Goal: Transaction & Acquisition: Purchase product/service

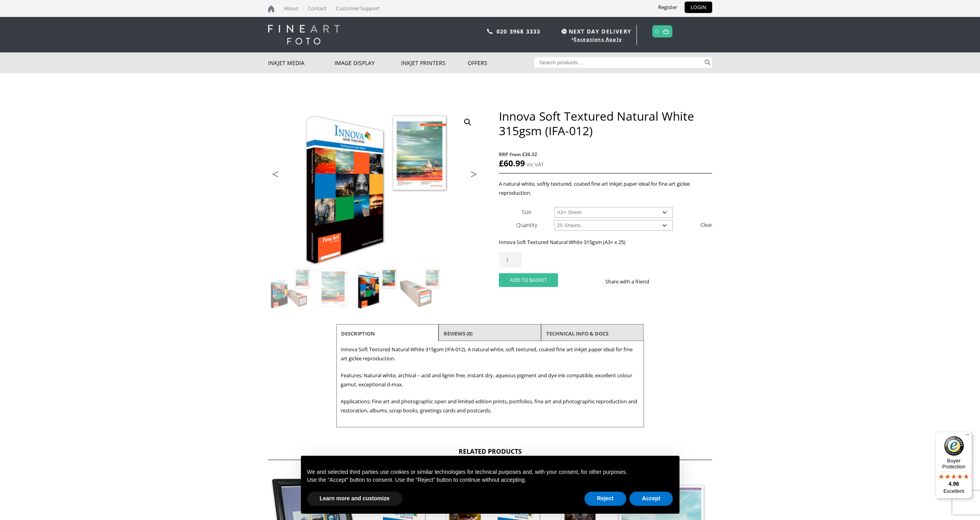
click at [515, 277] on button "Add to basket" at bounding box center [528, 280] width 59 height 14
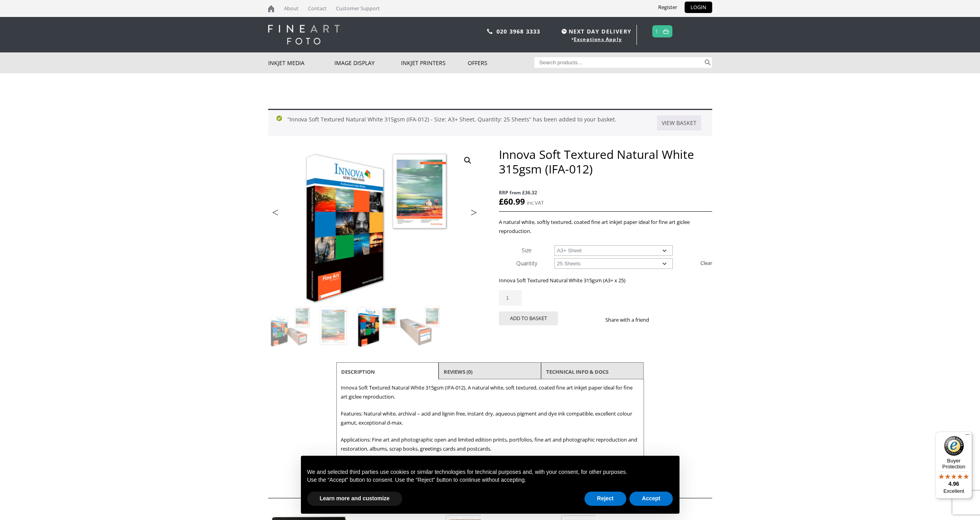
click at [667, 31] on img at bounding box center [666, 31] width 6 height 5
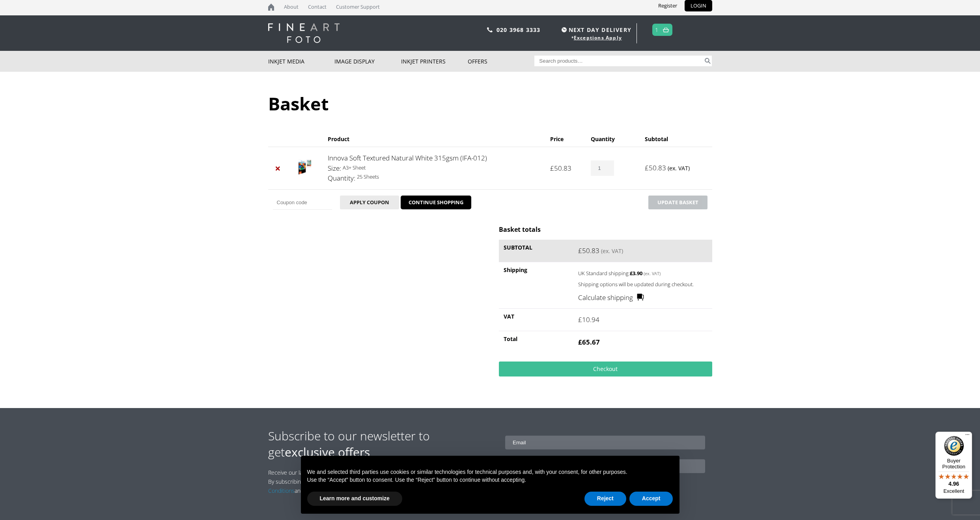
scroll to position [3, 0]
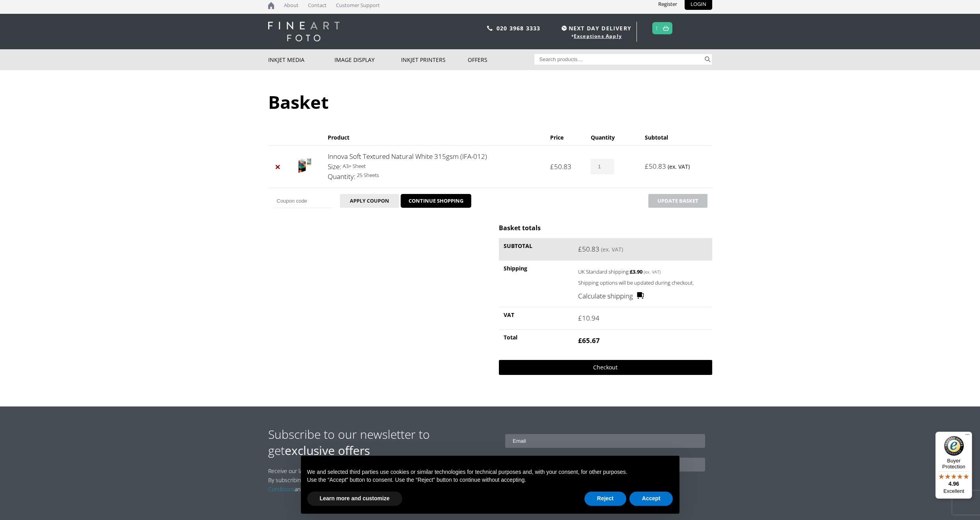
click at [607, 362] on link "Checkout" at bounding box center [605, 367] width 213 height 15
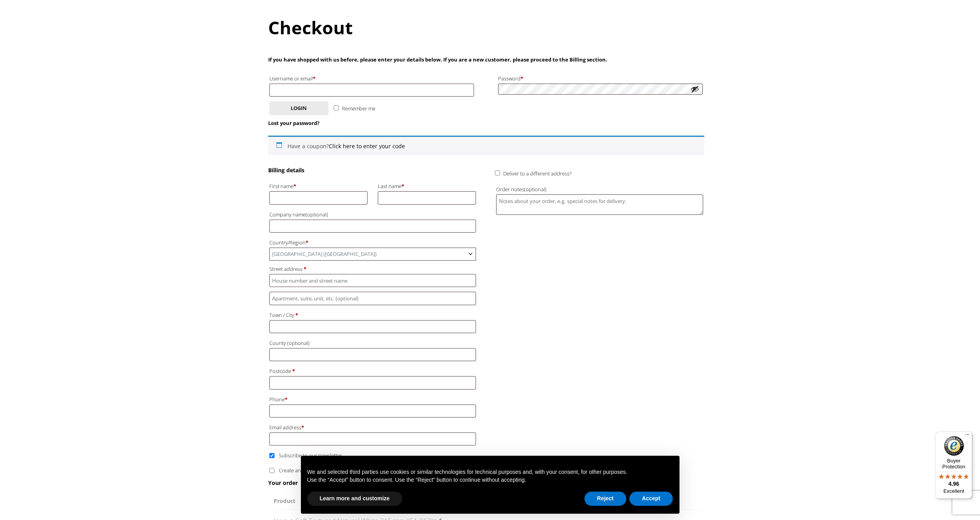
scroll to position [93, 0]
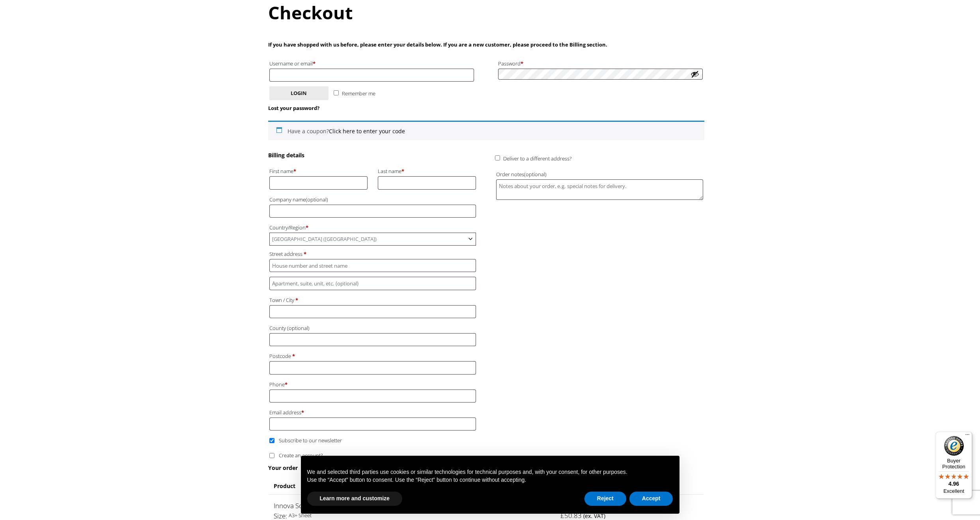
click at [291, 68] on label "Username or email * Required" at bounding box center [371, 63] width 205 height 10
click at [291, 69] on input "Username or email * Required" at bounding box center [371, 75] width 205 height 13
type input "[EMAIL_ADDRESS][PERSON_NAME][DOMAIN_NAME]"
click at [276, 90] on button "Login" at bounding box center [298, 93] width 59 height 14
click at [306, 98] on p "Remember me Login" at bounding box center [486, 93] width 436 height 16
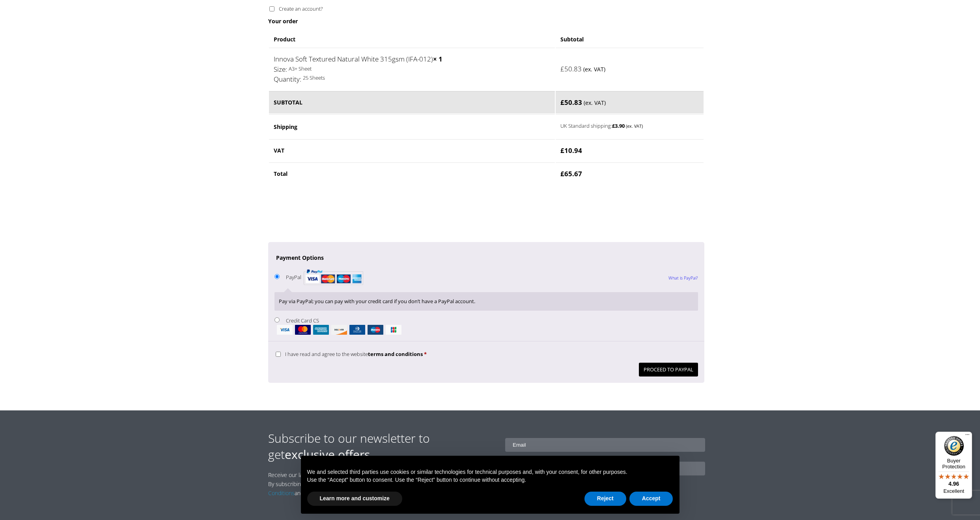
scroll to position [531, 0]
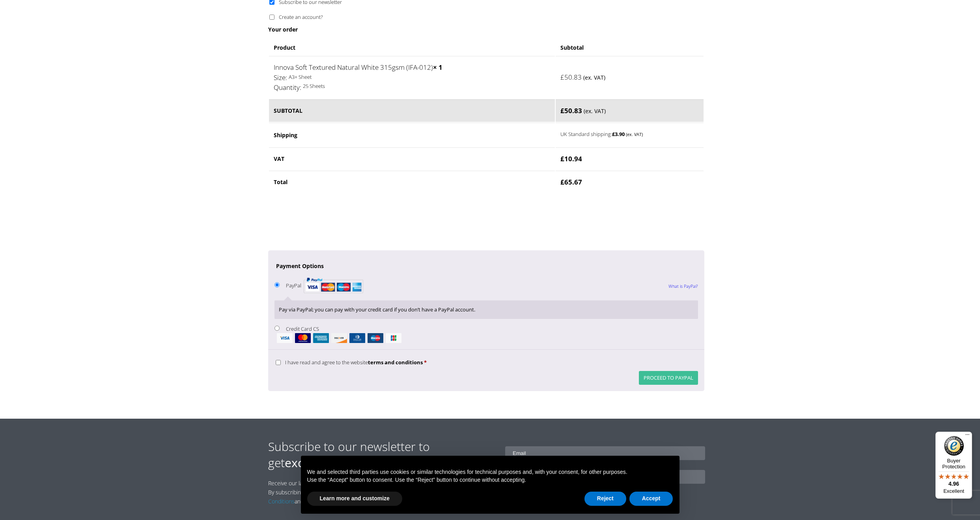
click at [651, 371] on button "Proceed to PayPal" at bounding box center [668, 378] width 59 height 14
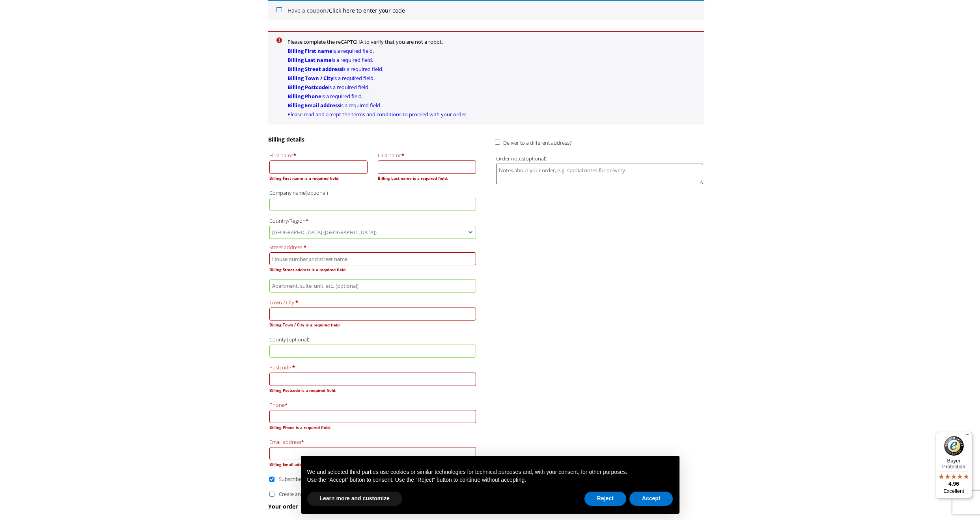
scroll to position [203, 0]
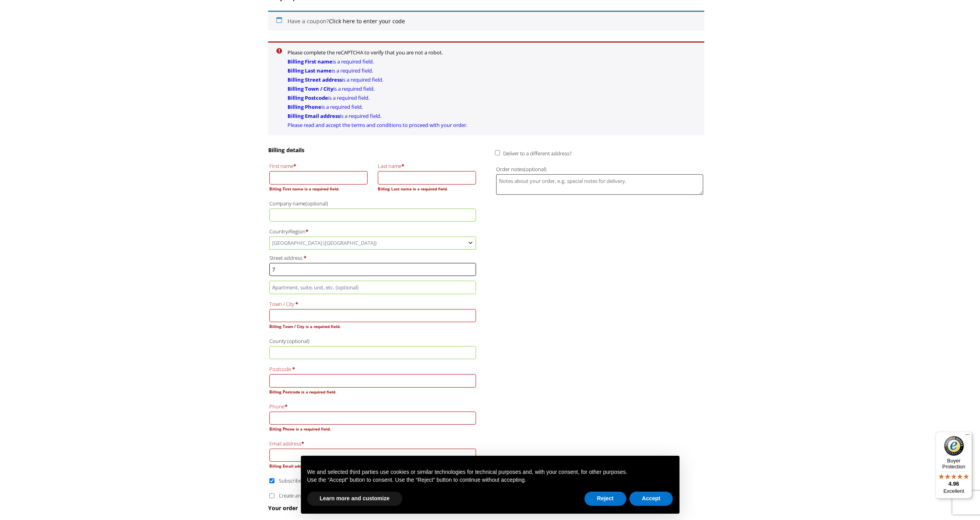
type input "7"
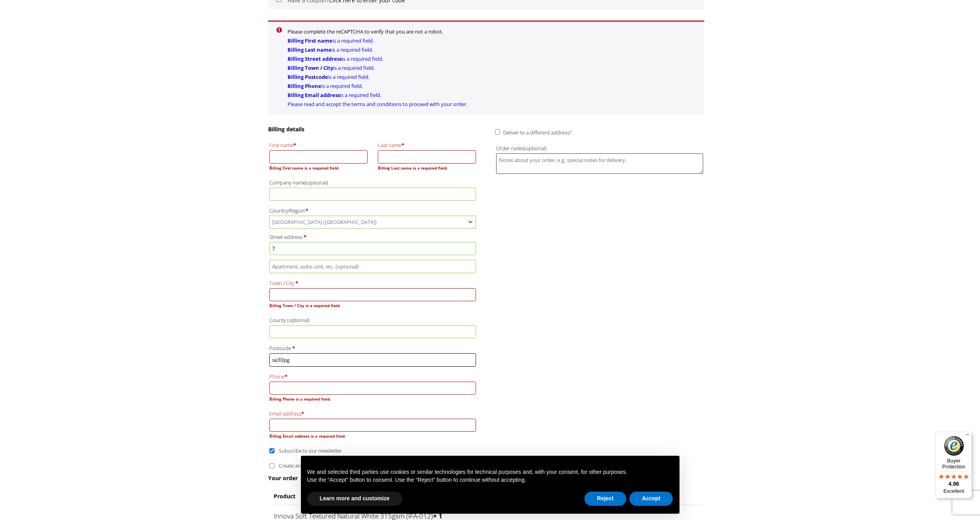
scroll to position [72, 0]
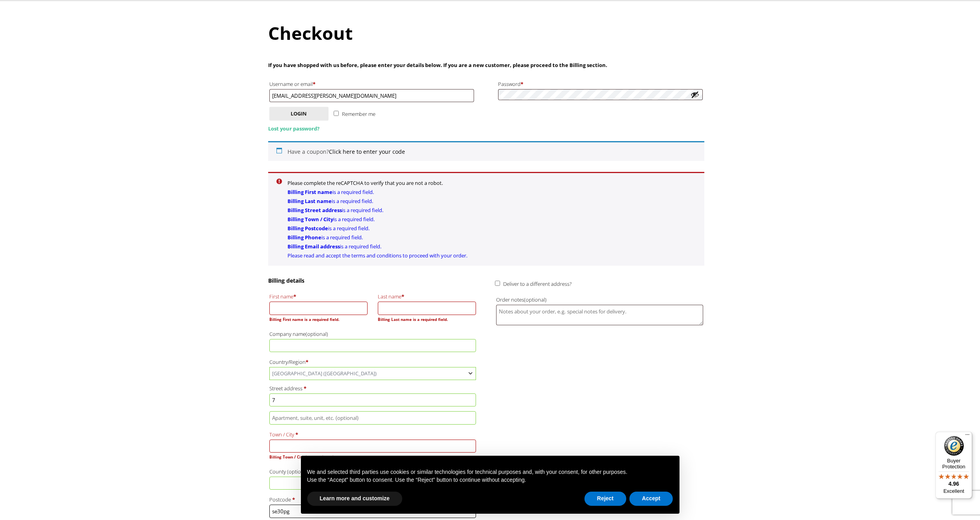
type input "se30pg"
click at [297, 125] on link "Lost your password?" at bounding box center [293, 128] width 51 height 7
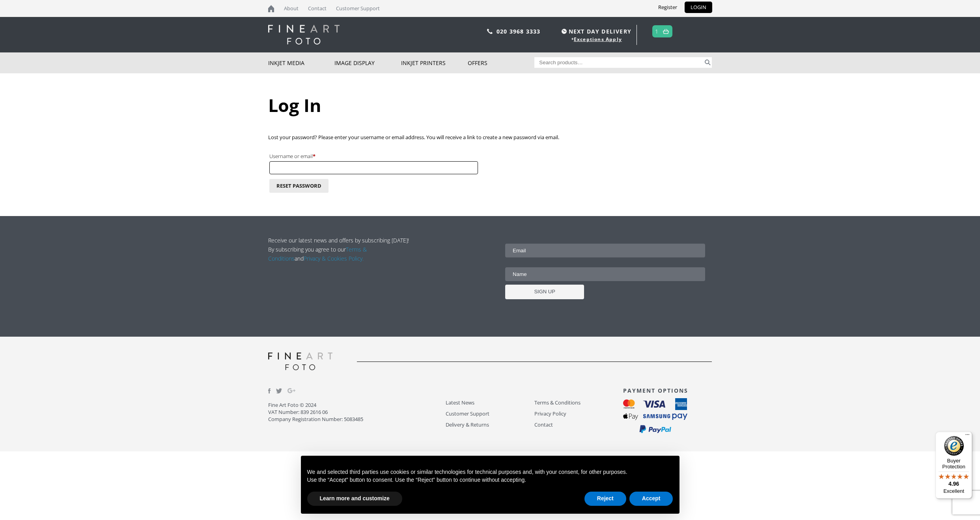
type input "[EMAIL_ADDRESS][PERSON_NAME][DOMAIN_NAME]"
click at [281, 183] on button "Reset password" at bounding box center [298, 186] width 59 height 14
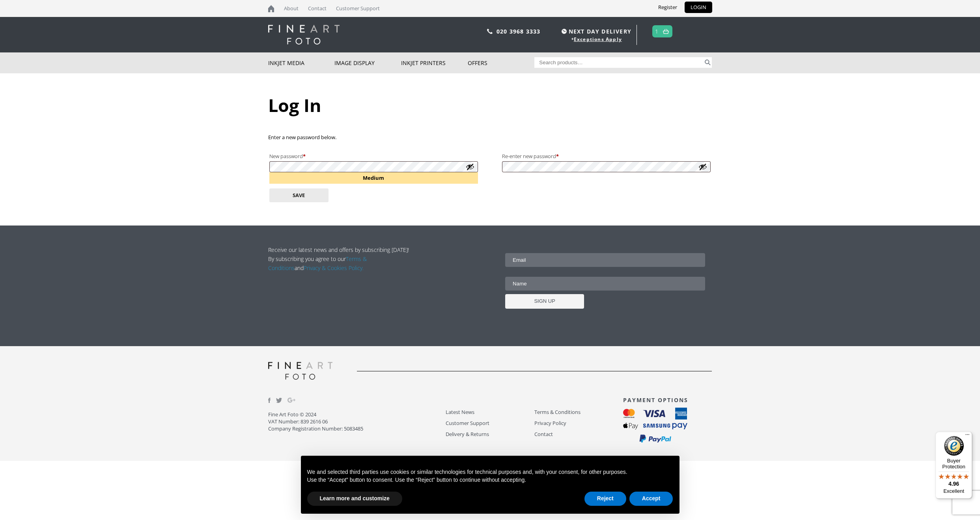
click at [471, 168] on button "Show password" at bounding box center [470, 166] width 9 height 9
click at [706, 168] on button "Show password" at bounding box center [702, 166] width 9 height 9
click at [303, 191] on button "Save" at bounding box center [298, 196] width 59 height 14
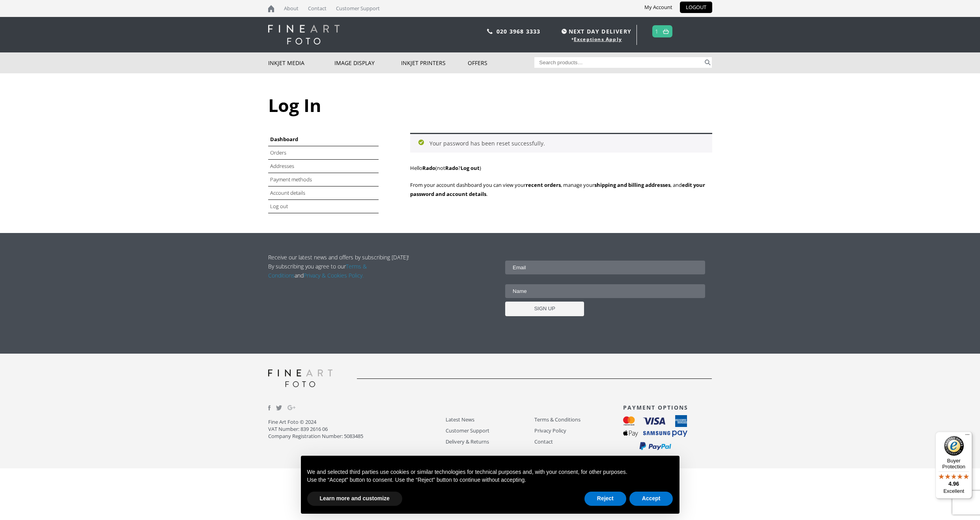
click at [658, 34] on link "1" at bounding box center [657, 31] width 4 height 11
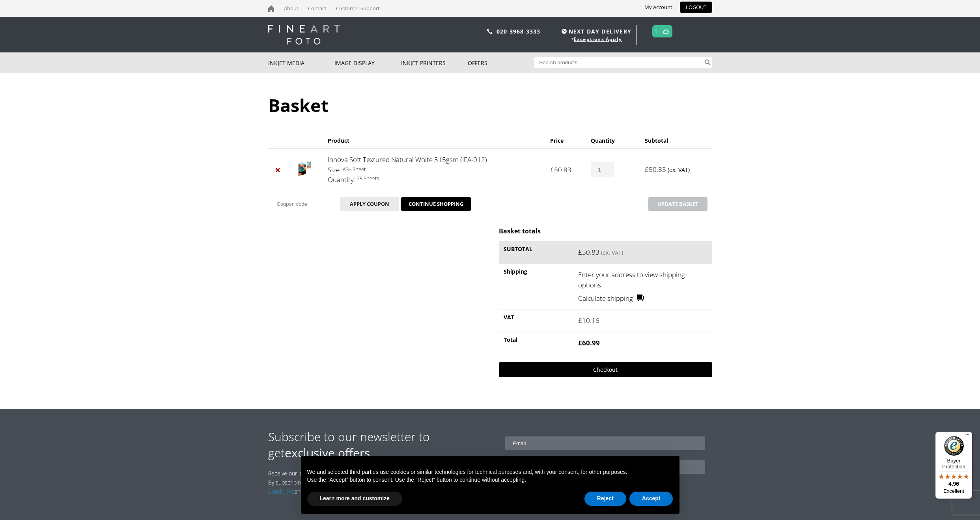
click at [533, 366] on link "Checkout" at bounding box center [605, 369] width 213 height 15
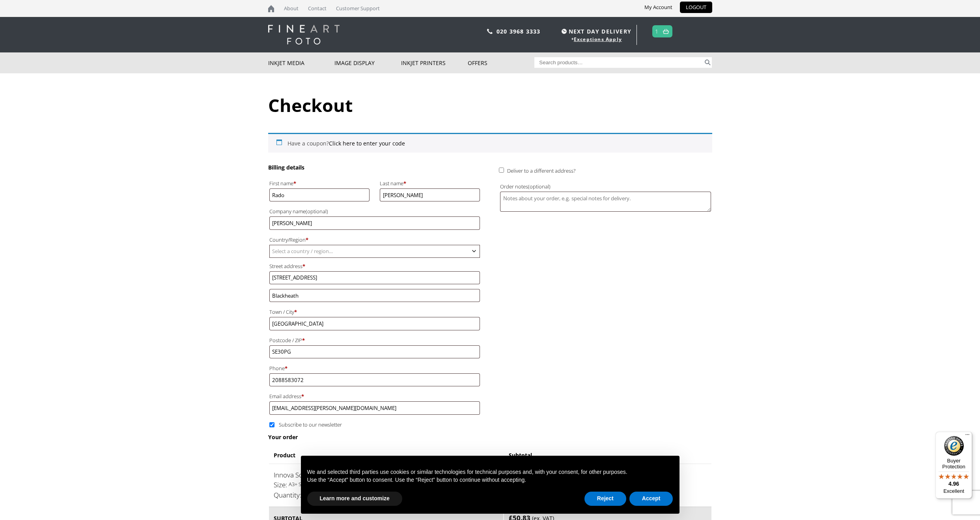
scroll to position [3, 0]
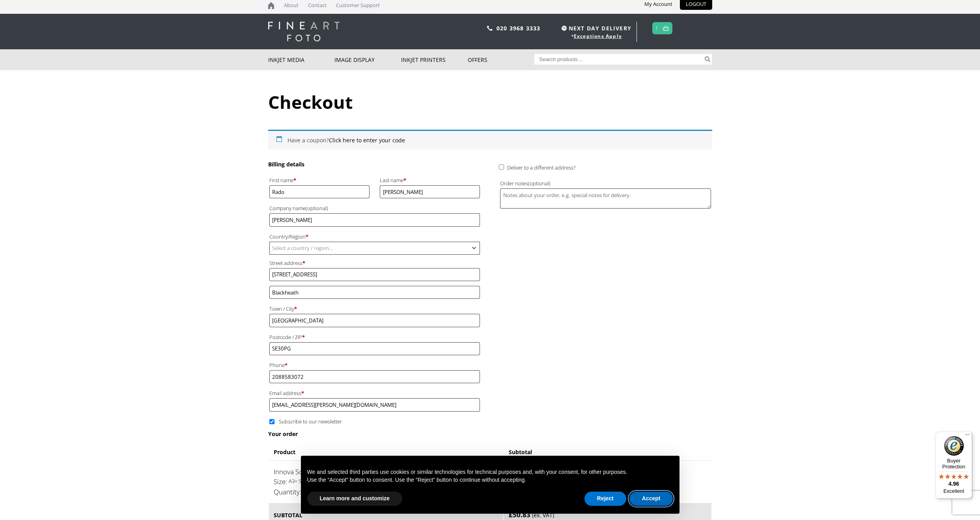
click at [638, 500] on button "Accept" at bounding box center [651, 499] width 44 height 14
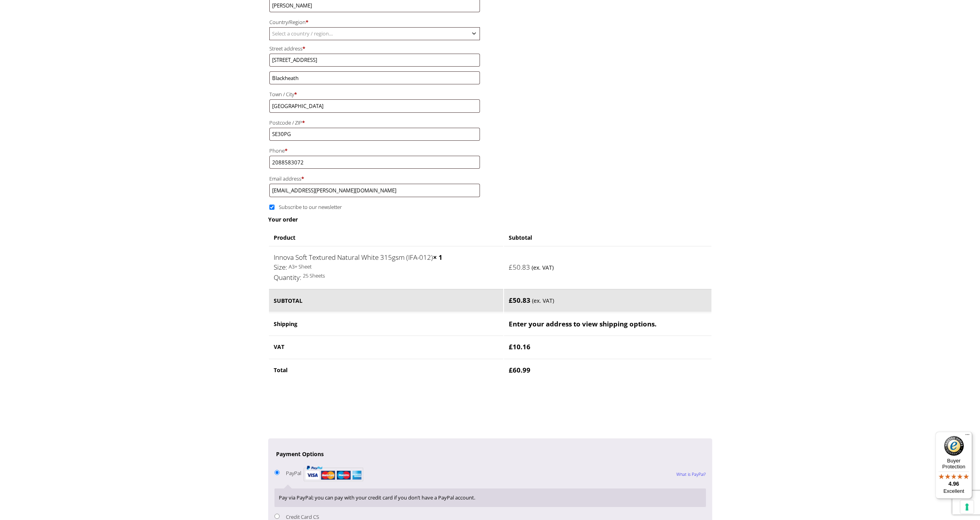
scroll to position [440, 0]
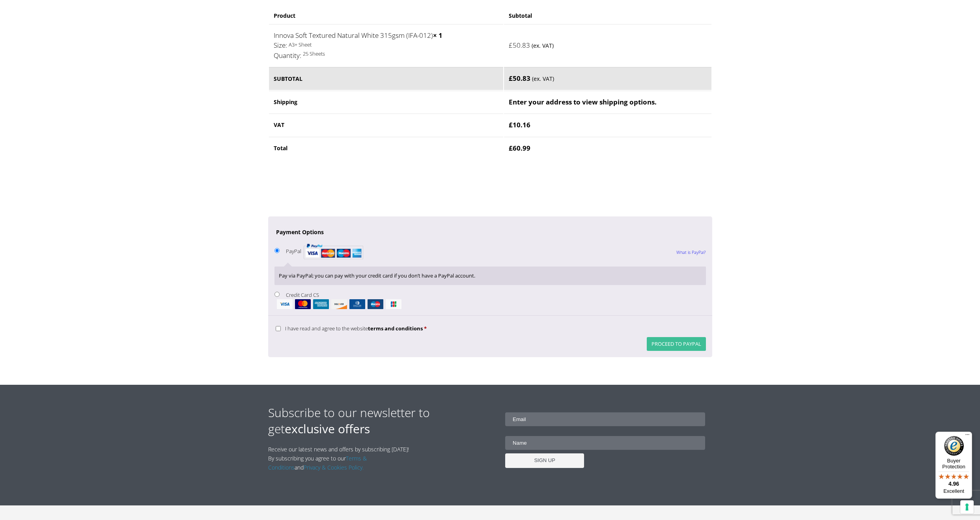
click at [662, 337] on button "Proceed to PayPal" at bounding box center [676, 344] width 59 height 14
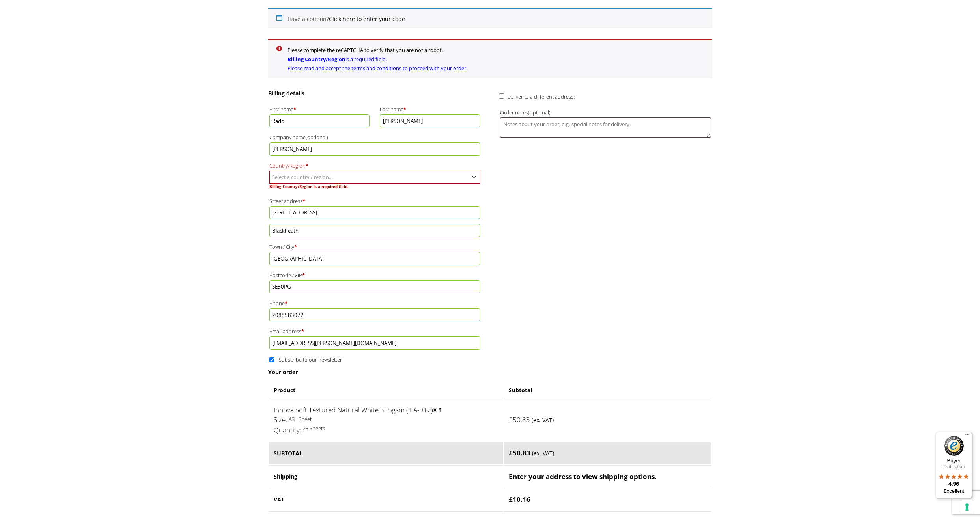
scroll to position [124, 0]
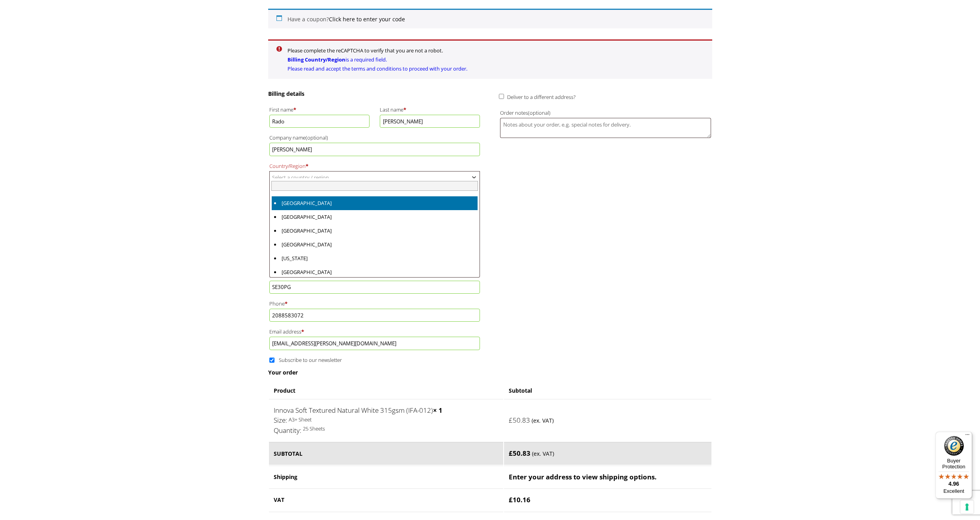
click at [276, 174] on span "Select a country / region…" at bounding box center [302, 177] width 61 height 7
type input "UK"
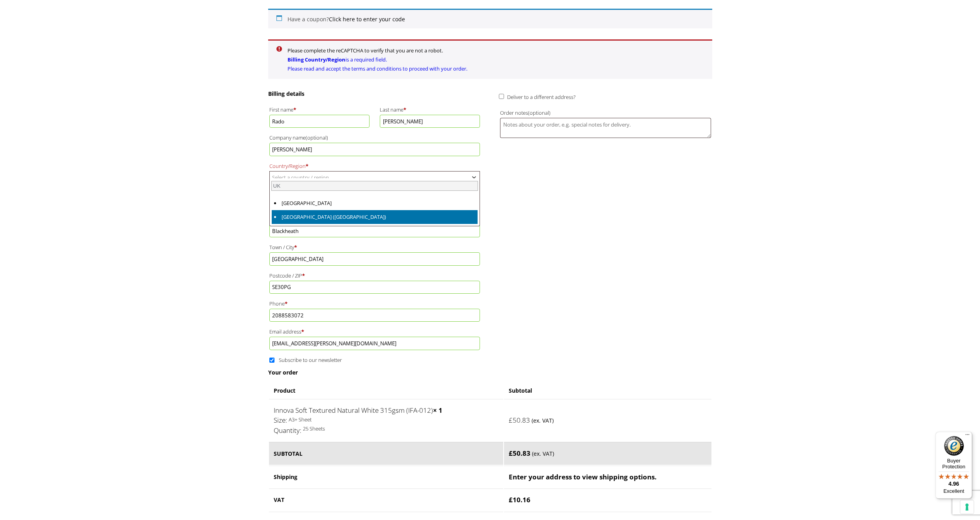
select select "GB"
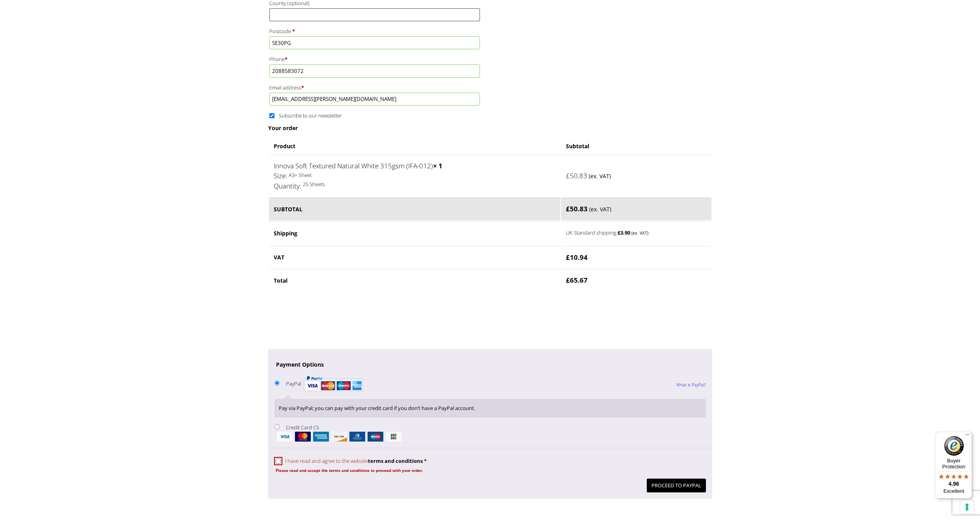
scroll to position [390, 0]
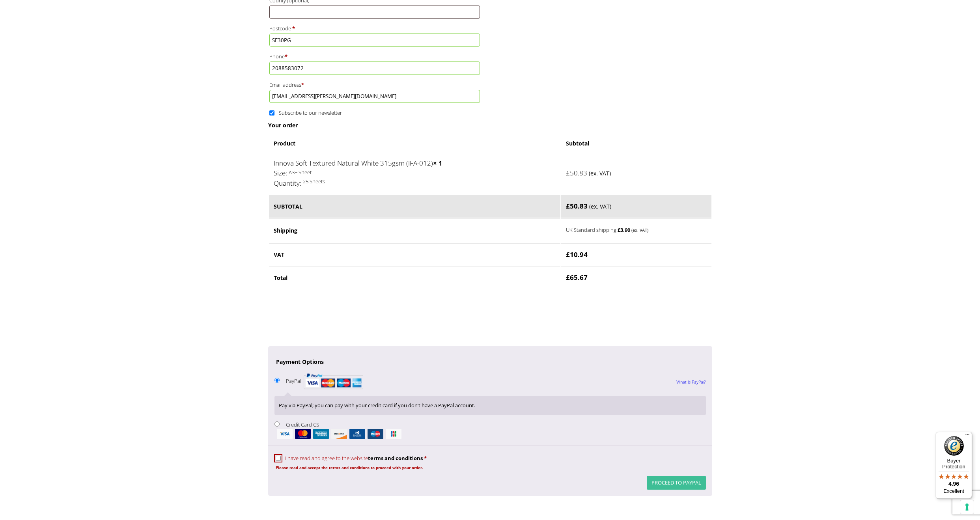
click at [658, 476] on button "Proceed to PayPal" at bounding box center [676, 483] width 59 height 14
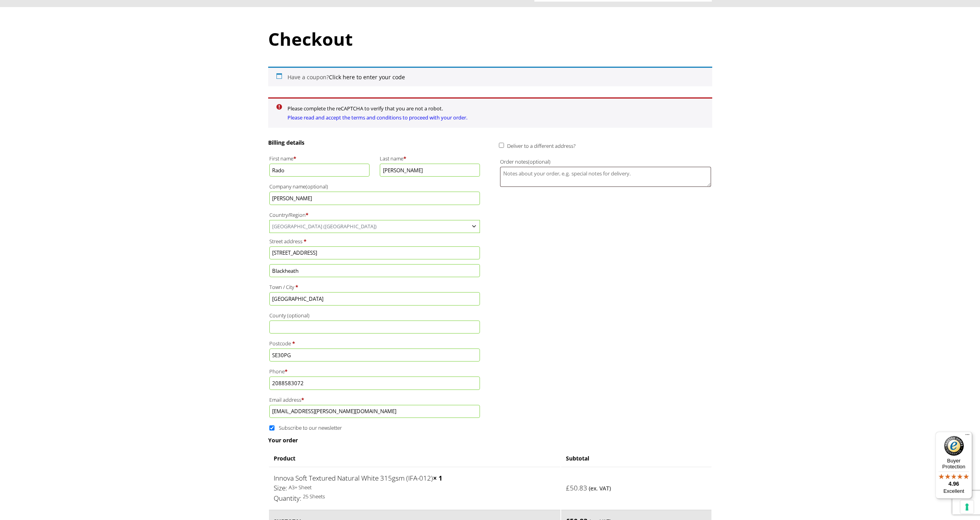
scroll to position [0, 0]
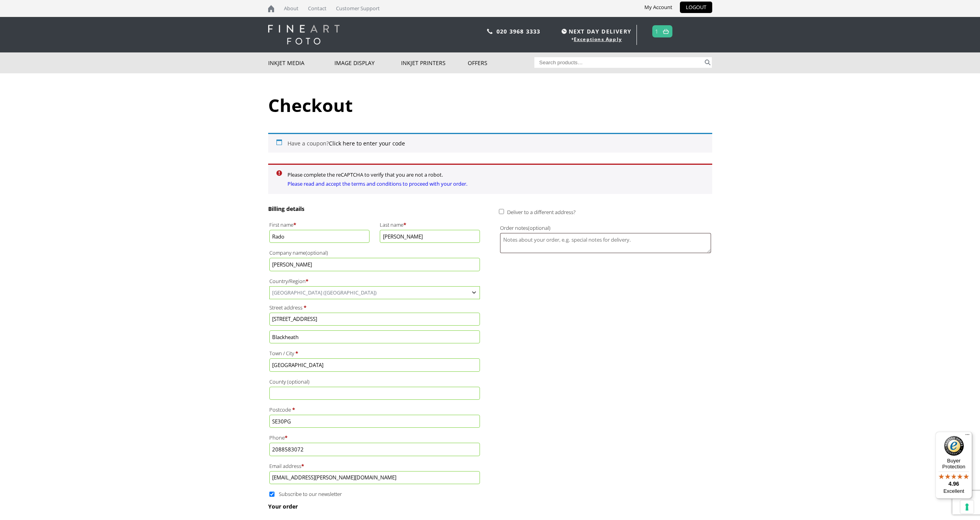
click at [337, 181] on link "Please read and accept the terms and conditions to proceed with your order." at bounding box center [377, 183] width 180 height 7
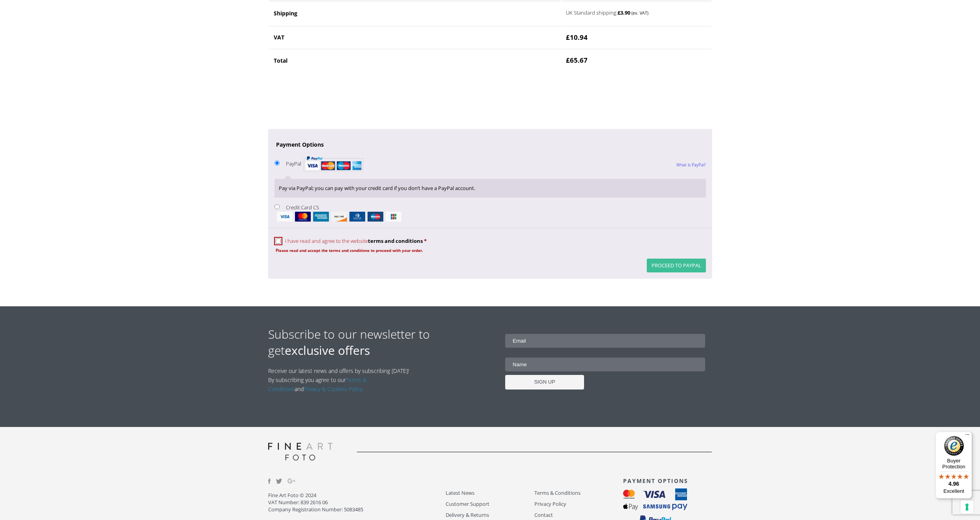
click at [674, 259] on button "Proceed to PayPal" at bounding box center [676, 266] width 59 height 14
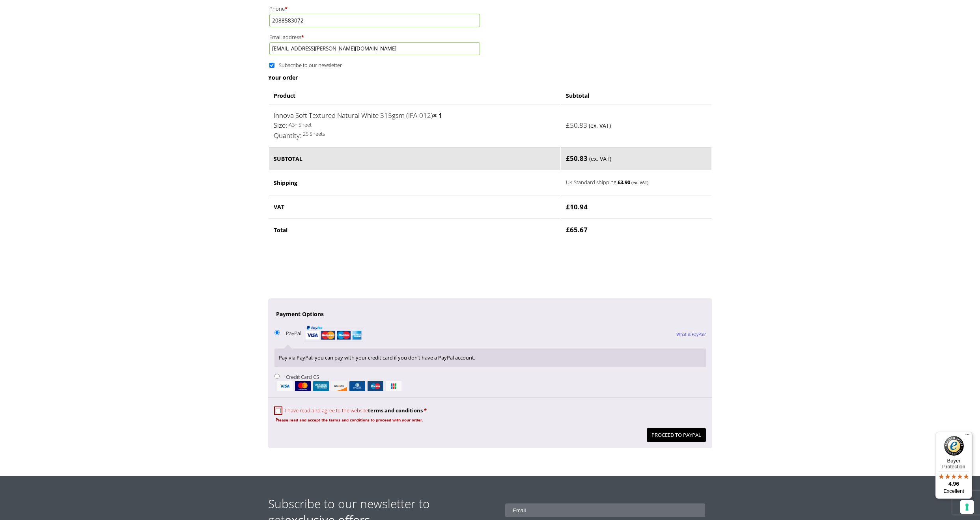
scroll to position [513, 0]
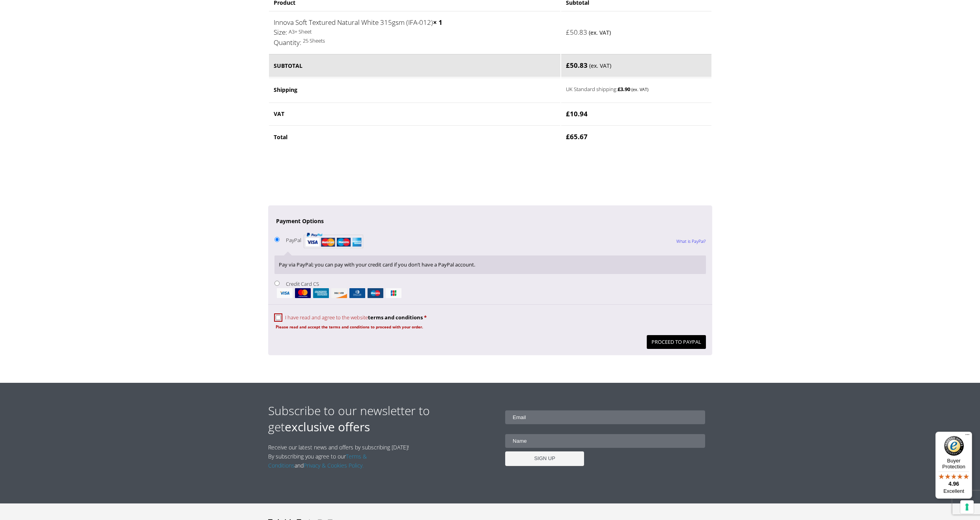
click at [276, 314] on label "I have read and agree to the website terms and conditions *" at bounding box center [351, 317] width 151 height 7
click at [276, 315] on input "I have read and agree to the website terms and conditions *" at bounding box center [278, 317] width 5 height 5
checkbox input "true"
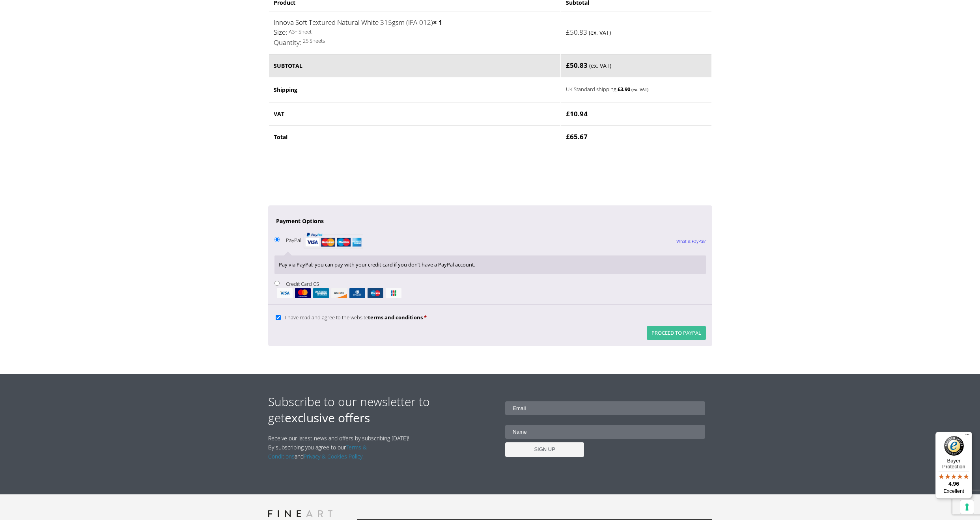
click at [661, 326] on button "Proceed to PayPal" at bounding box center [676, 333] width 59 height 14
